Goal: Task Accomplishment & Management: Manage account settings

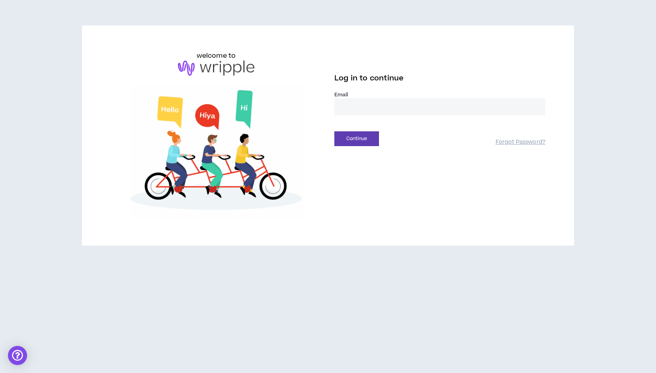
click at [362, 107] on input "email" at bounding box center [439, 106] width 211 height 17
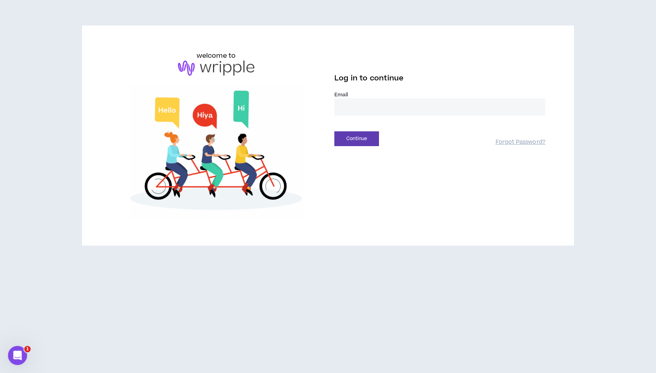
type input "**********"
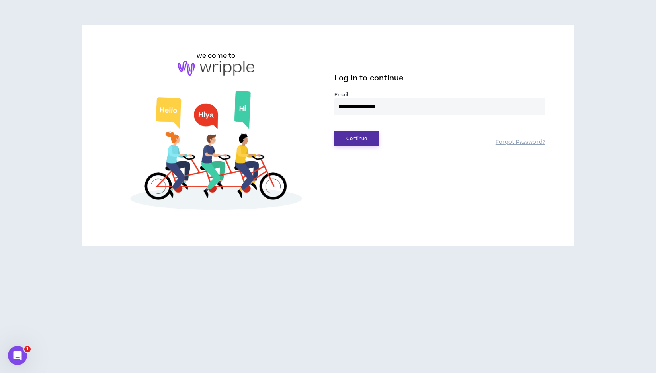
click at [370, 139] on button "Continue" at bounding box center [356, 138] width 45 height 15
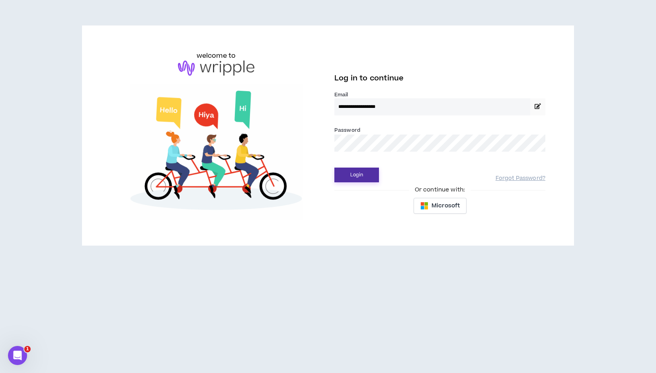
click at [358, 178] on button "Login" at bounding box center [356, 175] width 45 height 15
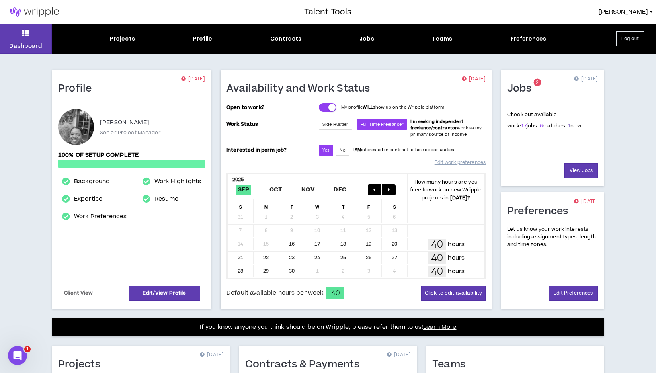
click at [567, 127] on link "1" at bounding box center [568, 125] width 3 height 7
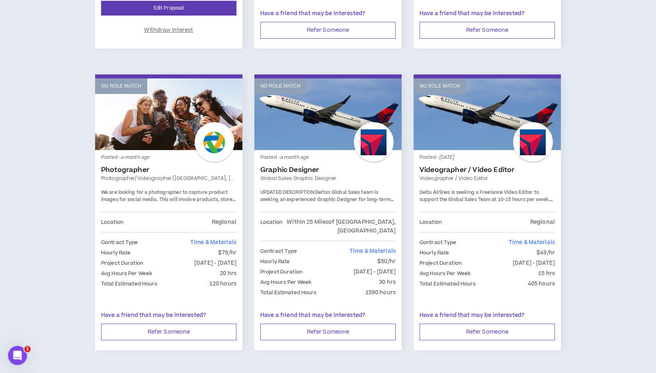
scroll to position [1293, 0]
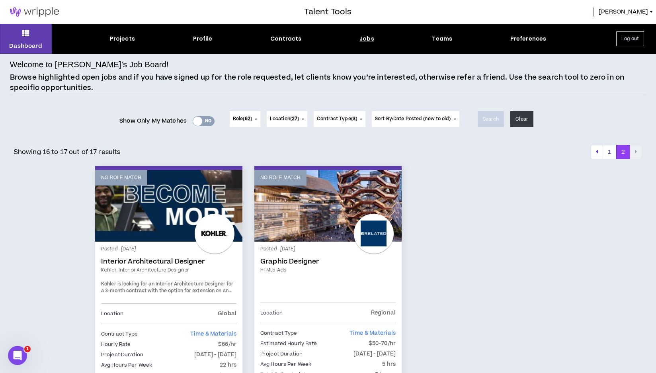
click at [200, 119] on div "Yes No" at bounding box center [204, 121] width 22 height 10
